Goal: Transaction & Acquisition: Purchase product/service

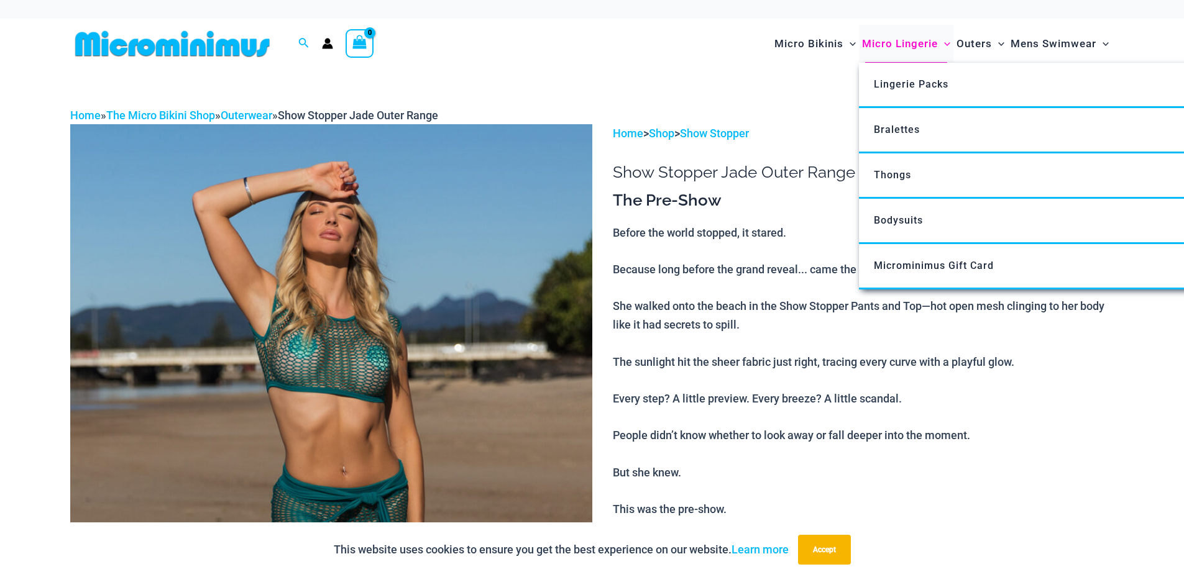
click at [882, 42] on span "Micro Lingerie" at bounding box center [900, 44] width 76 height 32
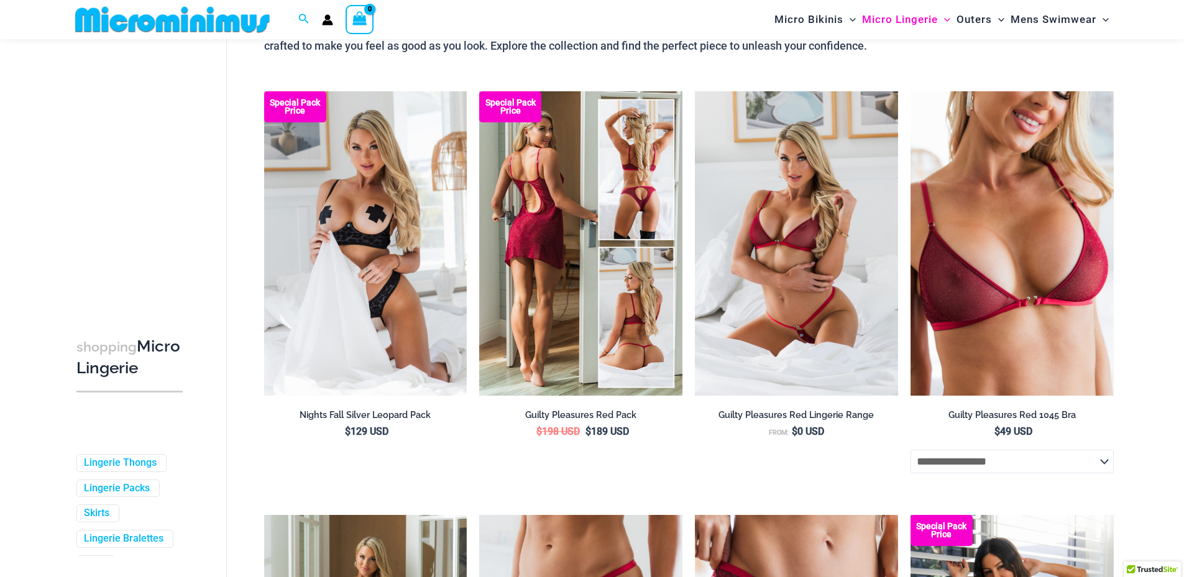
scroll to position [121, 0]
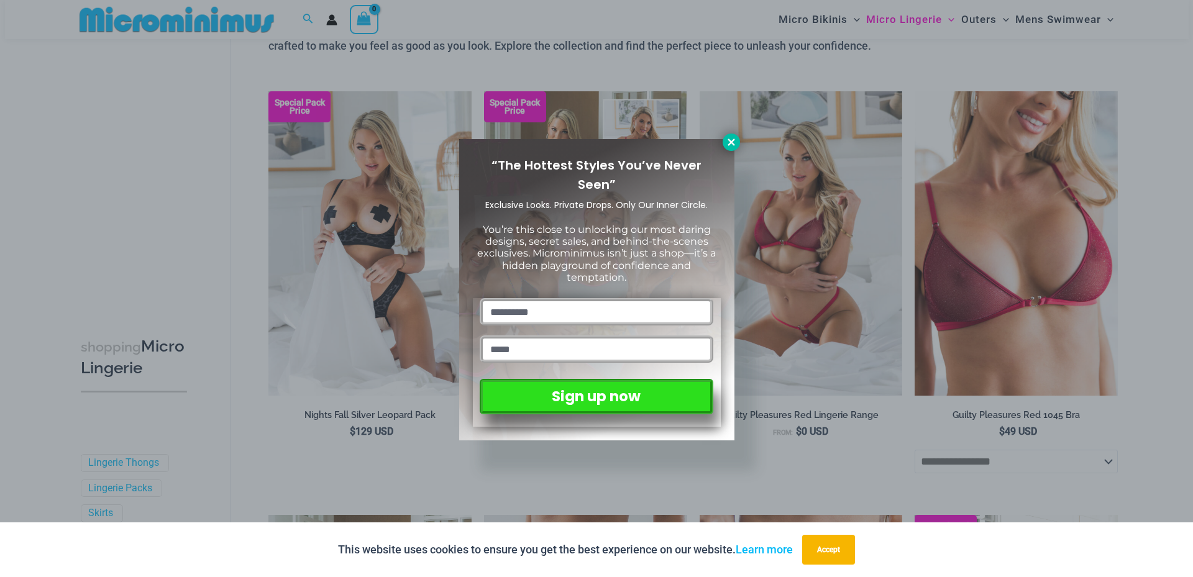
click at [730, 144] on icon at bounding box center [731, 142] width 7 height 7
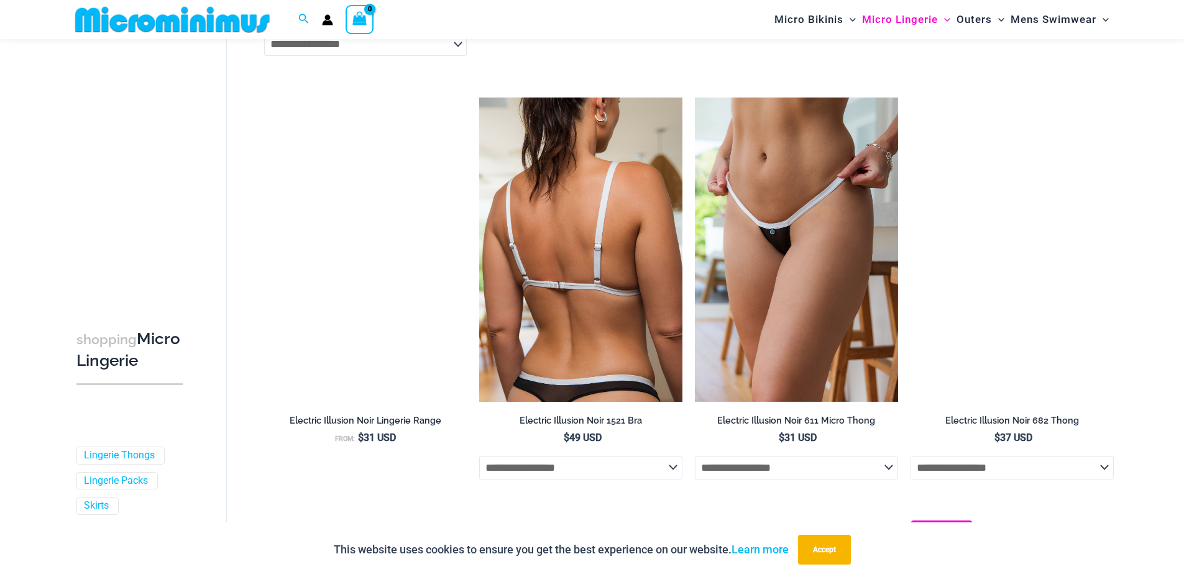
scroll to position [2172, 0]
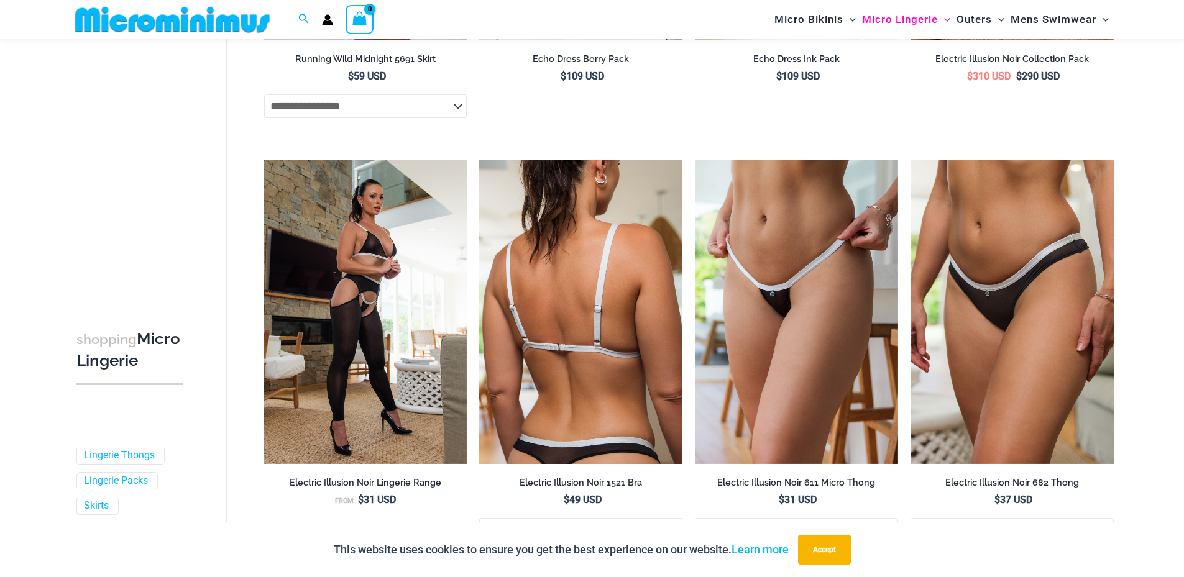
click at [591, 248] on img at bounding box center [580, 312] width 203 height 304
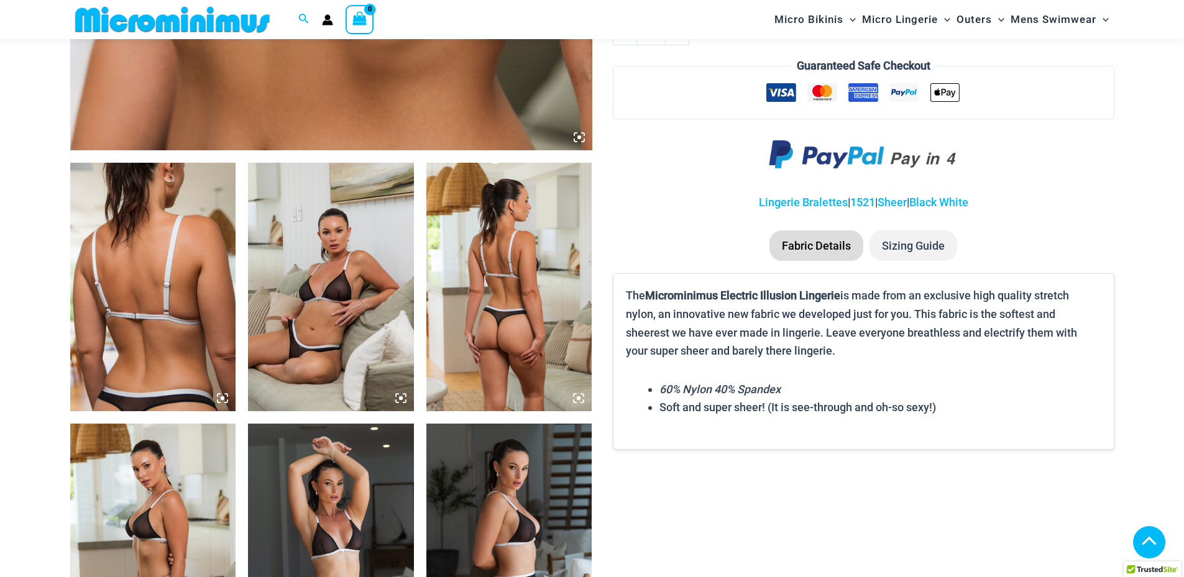
scroll to position [746, 0]
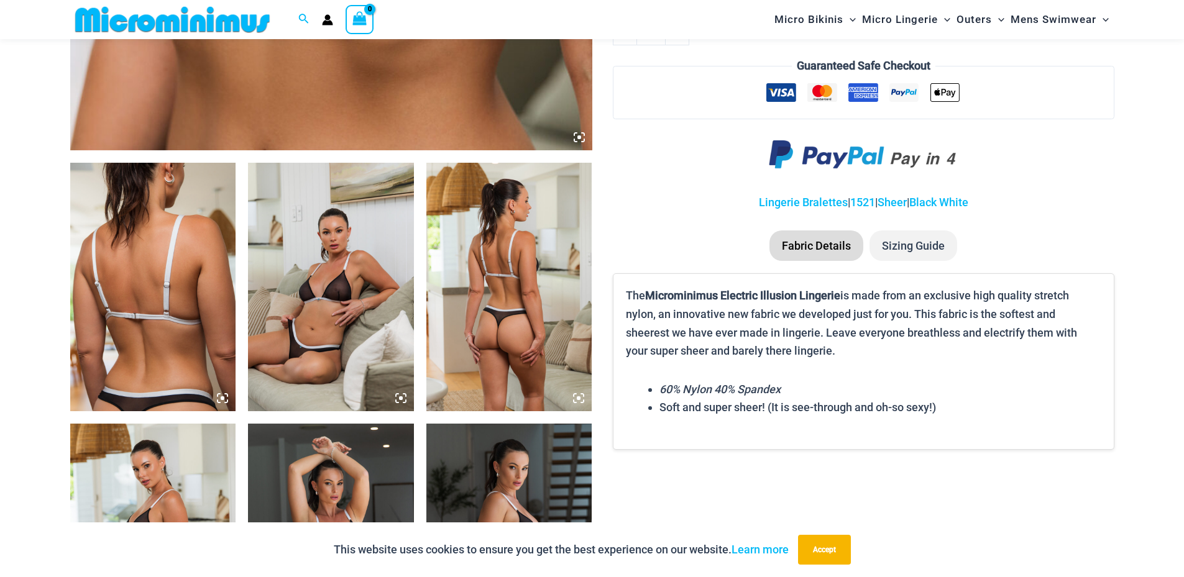
click at [403, 398] on icon at bounding box center [400, 398] width 11 height 11
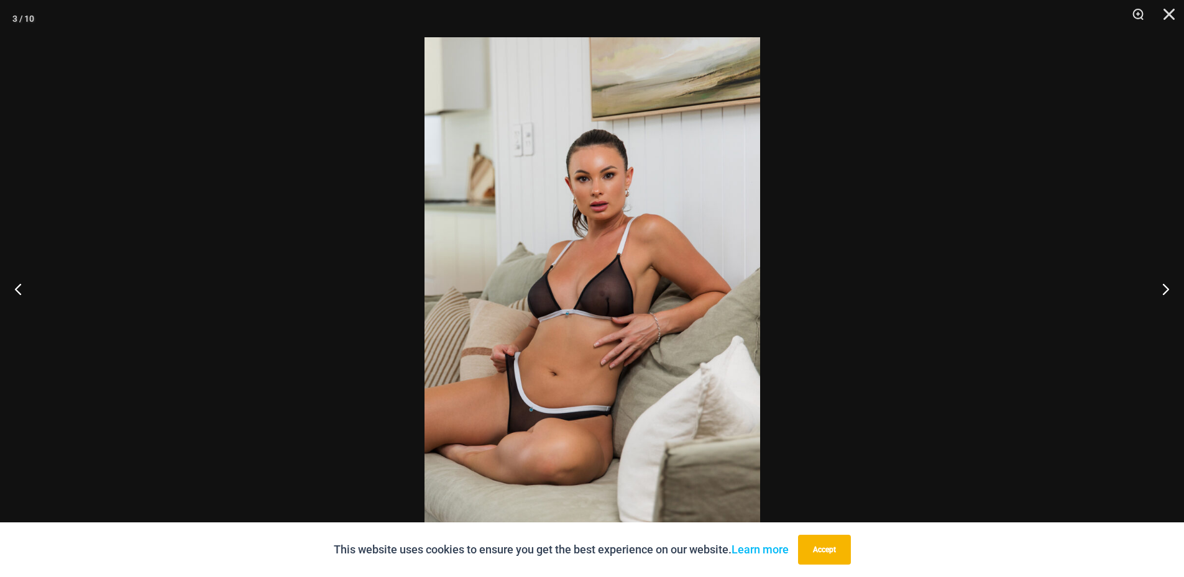
click at [569, 332] on img at bounding box center [592, 288] width 336 height 503
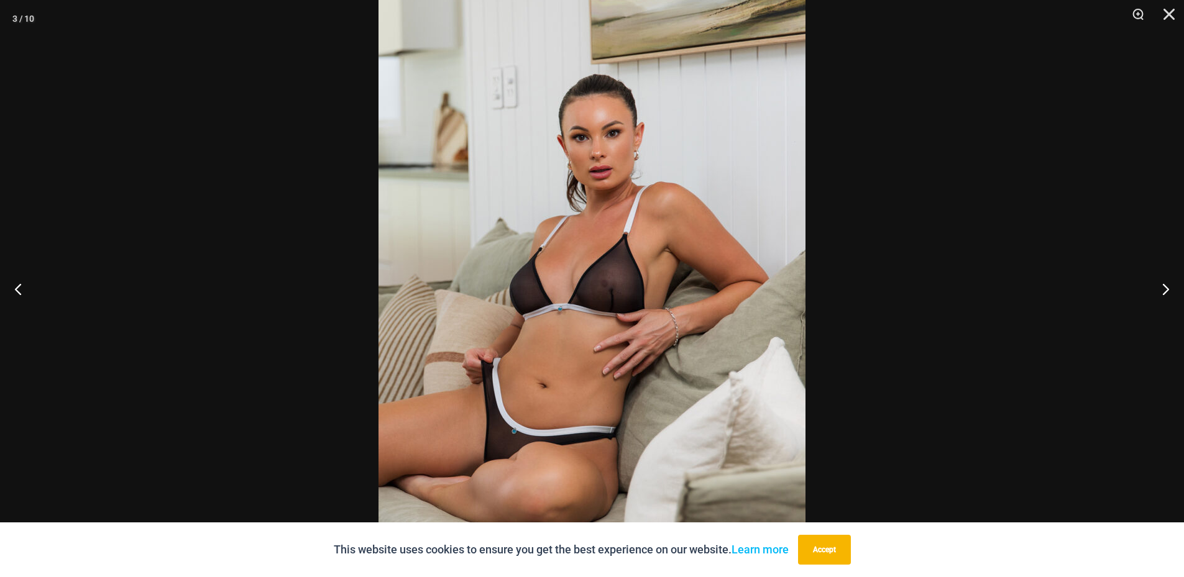
click at [569, 331] on img at bounding box center [591, 277] width 427 height 640
